Goal: Task Accomplishment & Management: Manage account settings

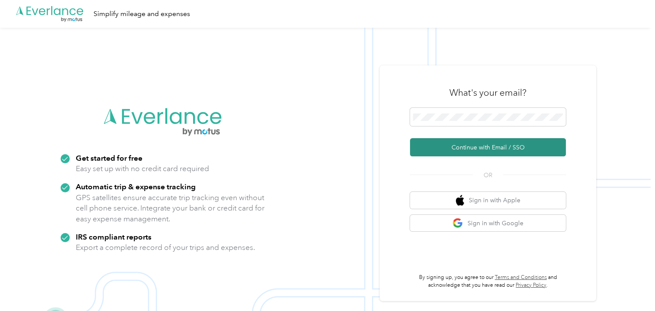
click at [465, 148] on button "Continue with Email / SSO" at bounding box center [488, 147] width 156 height 18
